Goal: Information Seeking & Learning: Learn about a topic

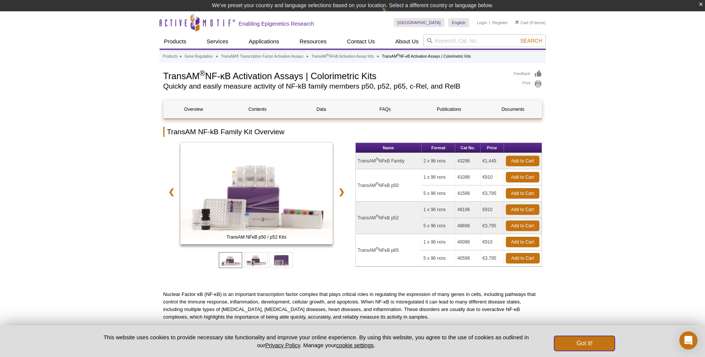
click at [580, 344] on button "Got it!" at bounding box center [584, 343] width 60 height 15
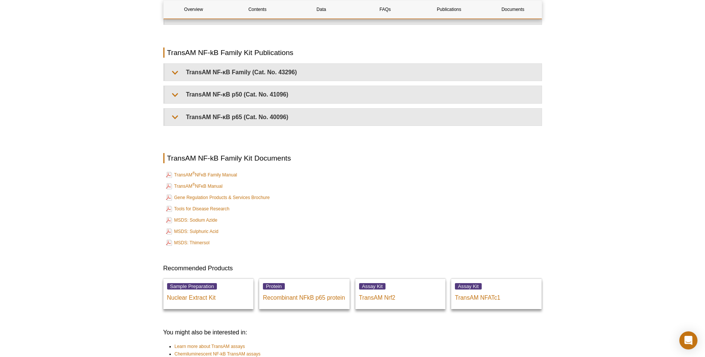
scroll to position [1693, 0]
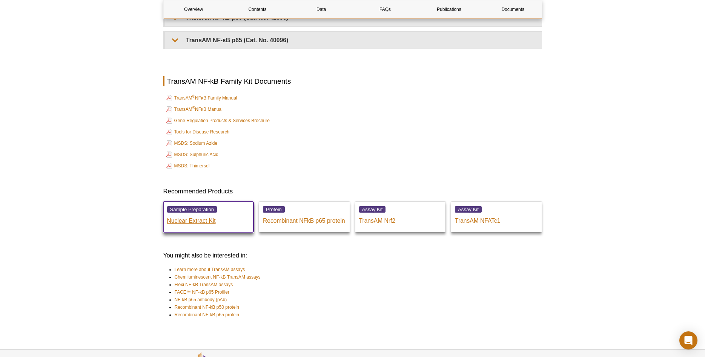
click at [206, 219] on p "Nuclear Extract Kit" at bounding box center [208, 218] width 83 height 11
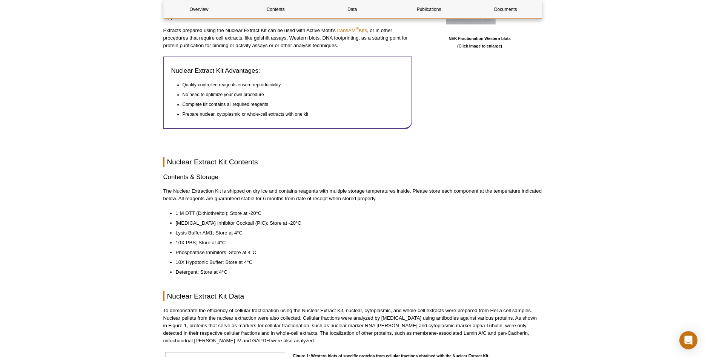
scroll to position [419, 0]
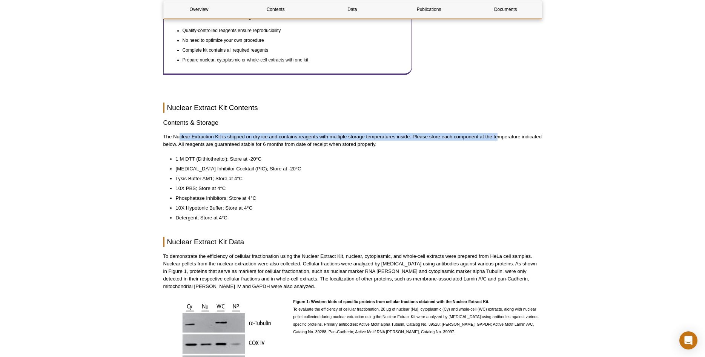
drag, startPoint x: 180, startPoint y: 130, endPoint x: 499, endPoint y: 134, distance: 318.7
click at [499, 134] on p "The Nuclear Extraction Kit is shipped on dry ice and contains reagents with mul…" at bounding box center [352, 140] width 379 height 15
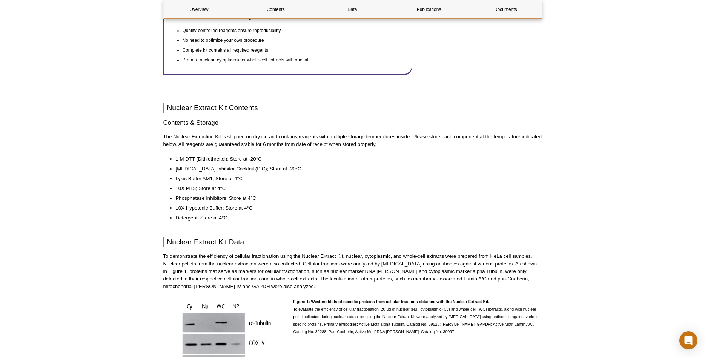
click at [499, 134] on p "The Nuclear Extraction Kit is shipped on dry ice and contains reagents with mul…" at bounding box center [352, 140] width 379 height 15
drag, startPoint x: 182, startPoint y: 201, endPoint x: 264, endPoint y: 206, distance: 82.0
click at [264, 206] on li "10X Hypotonic Buffer; Store at 4°C" at bounding box center [355, 208] width 359 height 8
drag, startPoint x: 178, startPoint y: 203, endPoint x: 259, endPoint y: 206, distance: 81.5
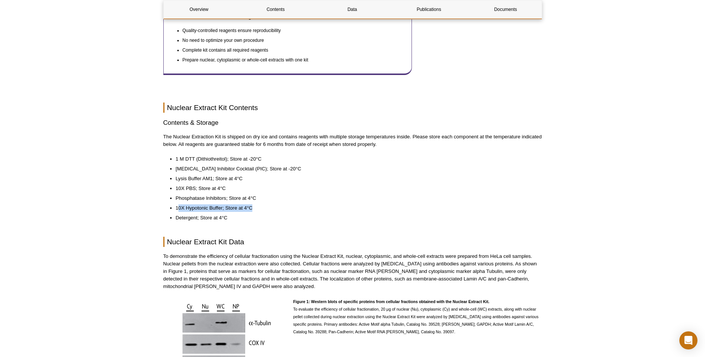
click at [259, 206] on li "10X Hypotonic Buffer; Store at 4°C" at bounding box center [355, 208] width 359 height 8
drag, startPoint x: 179, startPoint y: 212, endPoint x: 215, endPoint y: 215, distance: 36.0
click at [215, 215] on li "Detergent; Store at 4°C" at bounding box center [355, 218] width 359 height 8
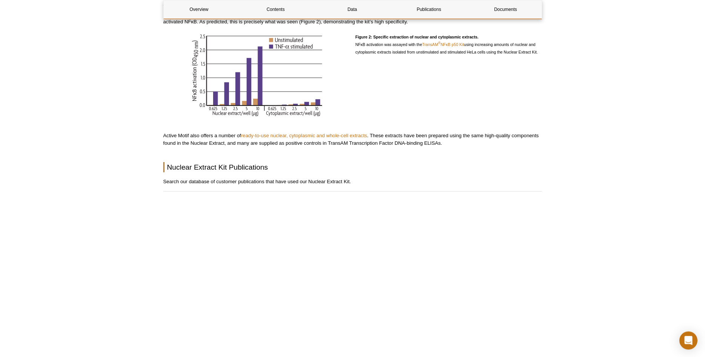
scroll to position [842, 0]
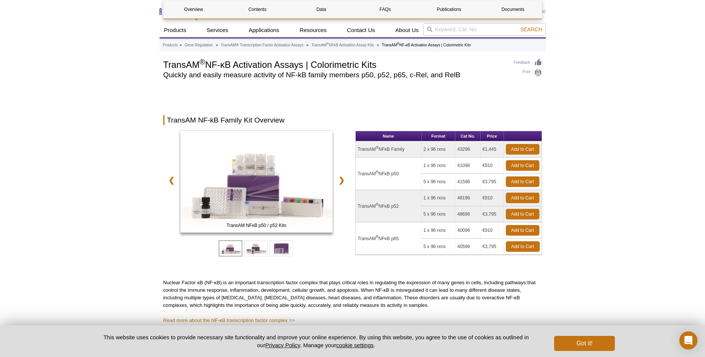
scroll to position [1719, 0]
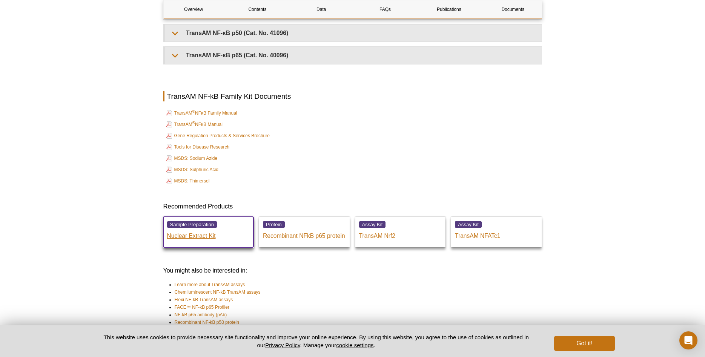
click at [210, 235] on p "Nuclear Extract Kit" at bounding box center [208, 234] width 83 height 11
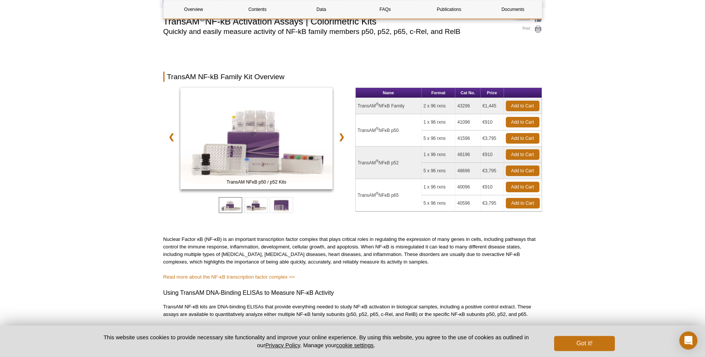
scroll to position [26, 0]
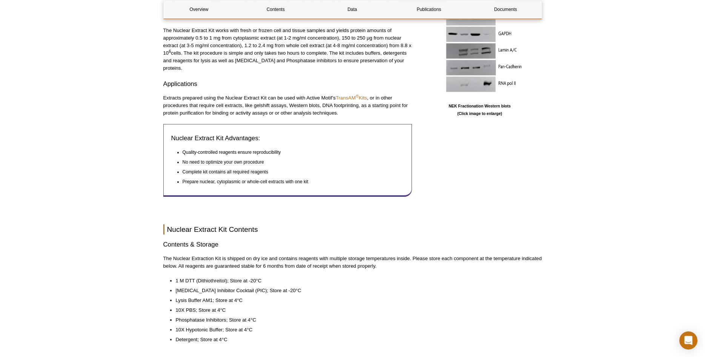
scroll to position [308, 0]
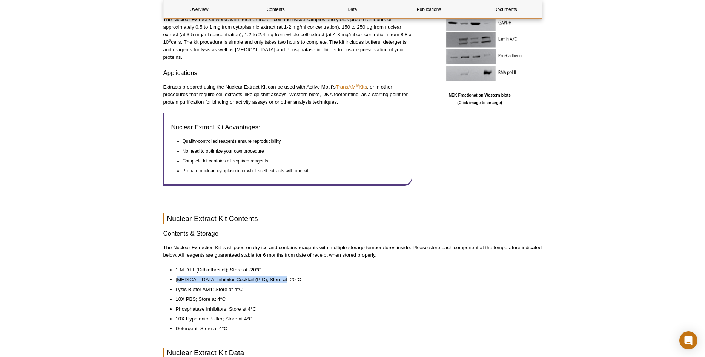
drag, startPoint x: 180, startPoint y: 276, endPoint x: 282, endPoint y: 278, distance: 103.0
click at [282, 278] on li "[MEDICAL_DATA] Inhibitor Cocktail (PIC); Store at -20°C" at bounding box center [355, 280] width 359 height 8
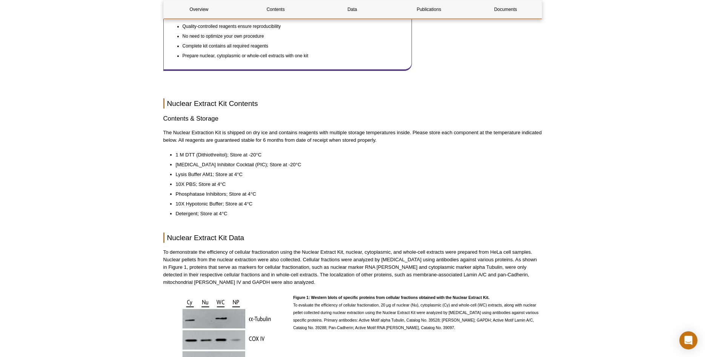
scroll to position [423, 0]
drag, startPoint x: 183, startPoint y: 198, endPoint x: 244, endPoint y: 201, distance: 60.8
click at [244, 201] on li "10X Hypotonic Buffer; Store at 4°C" at bounding box center [355, 204] width 359 height 8
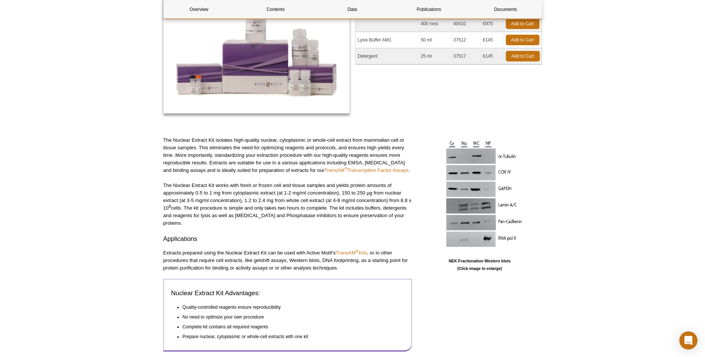
scroll to position [154, 0]
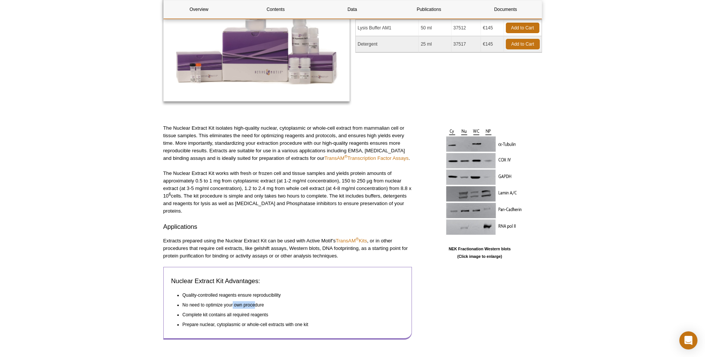
drag, startPoint x: 235, startPoint y: 300, endPoint x: 254, endPoint y: 296, distance: 19.5
click at [254, 296] on ul "Quality-controlled reagents ensure reproducibility No need to optimize your own…" at bounding box center [284, 310] width 226 height 37
click at [255, 301] on li "No need to optimize your own procedure" at bounding box center [290, 305] width 215 height 8
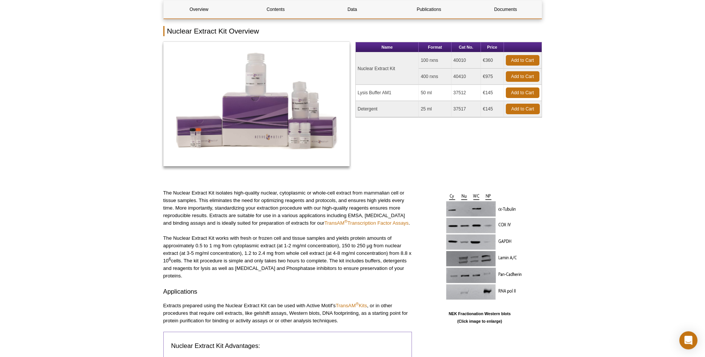
scroll to position [0, 0]
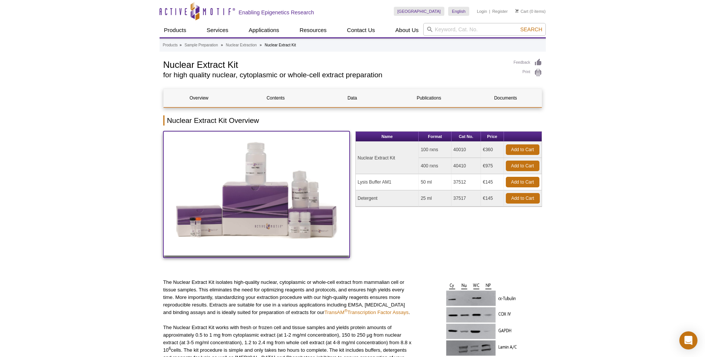
click at [237, 220] on img at bounding box center [256, 193] width 187 height 124
